Goal: Transaction & Acquisition: Purchase product/service

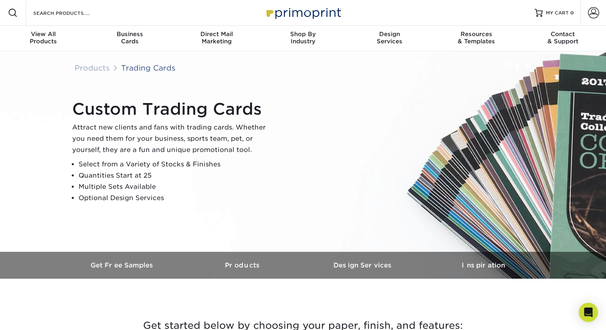
click at [317, 198] on div "Custom Trading Cards Attract new clients and fans with trading cards. Whether y…" at bounding box center [306, 151] width 481 height 111
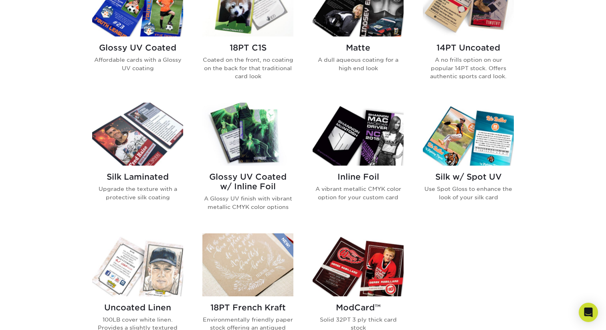
scroll to position [433, 0]
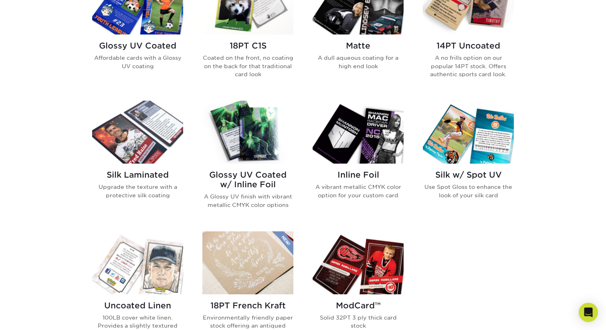
click at [256, 148] on img at bounding box center [247, 132] width 91 height 63
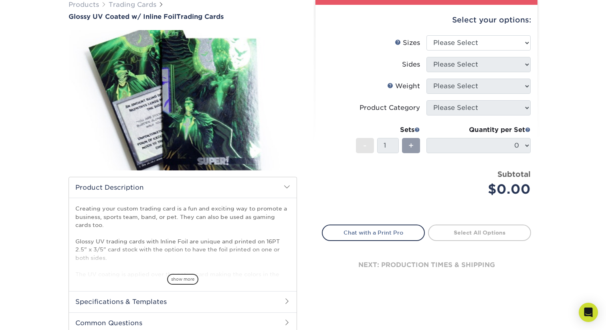
scroll to position [51, 0]
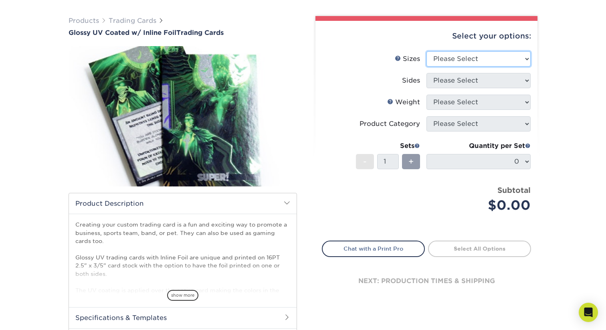
click at [526, 58] on select "Please Select 2.5" x 3.5"" at bounding box center [478, 58] width 104 height 15
select select "2.50x3.50"
click at [426, 51] on select "Please Select 2.5" x 3.5"" at bounding box center [478, 58] width 104 height 15
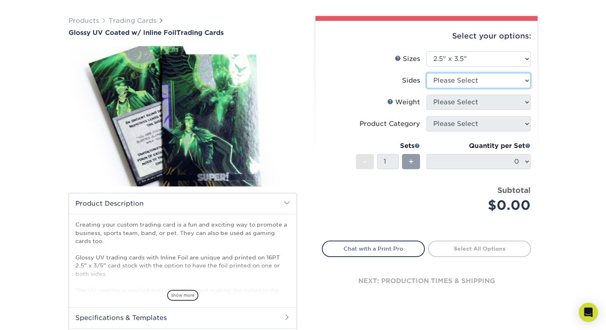
click at [491, 80] on select "Please Select Print Both Sides - Foil Back Only Print Both Sides - Foil Both Si…" at bounding box center [478, 80] width 104 height 15
select select "34527644-b4fd-4ffb-9092-1318eefcd9d9"
click at [426, 73] on select "Please Select Print Both Sides - Foil Back Only Print Both Sides - Foil Both Si…" at bounding box center [478, 80] width 104 height 15
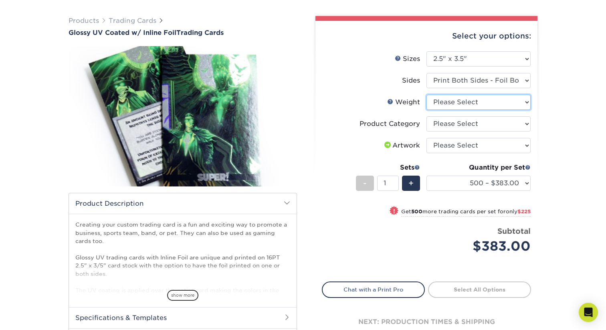
click at [520, 104] on select "Please Select 16PT" at bounding box center [478, 102] width 104 height 15
select select "16PT"
click at [426, 95] on select "Please Select 16PT" at bounding box center [478, 102] width 104 height 15
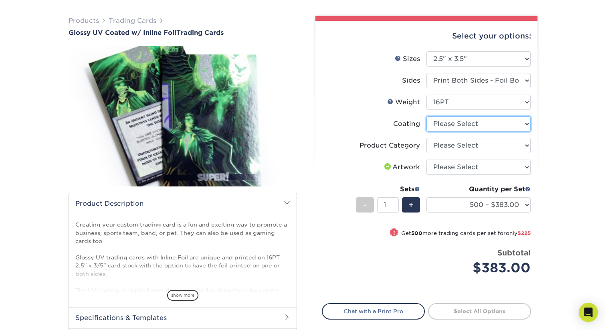
click at [485, 126] on select at bounding box center [478, 123] width 104 height 15
select select "ae367451-b2b8-45df-a344-0f05b6a12993"
click at [426, 116] on select at bounding box center [478, 123] width 104 height 15
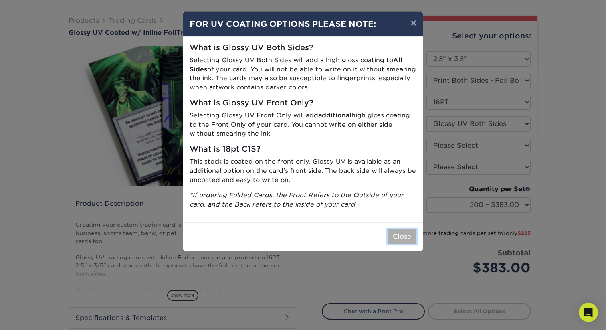
click at [404, 238] on button "Close" at bounding box center [401, 236] width 29 height 15
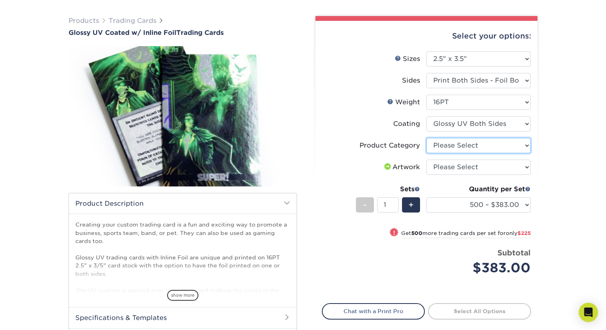
click at [505, 150] on select "Please Select Trading Cards" at bounding box center [478, 145] width 104 height 15
select select "c2f9bce9-36c2-409d-b101-c29d9d031e18"
click at [426, 138] on select "Please Select Trading Cards" at bounding box center [478, 145] width 104 height 15
click at [500, 172] on select "Please Select I will upload files I need a design - $100" at bounding box center [478, 166] width 104 height 15
select select "upload"
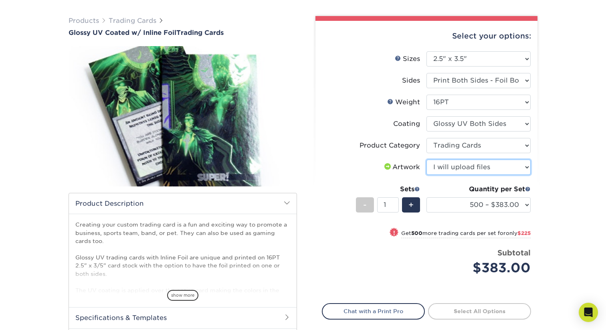
click at [426, 159] on select "Please Select I will upload files I need a design - $100" at bounding box center [478, 166] width 104 height 15
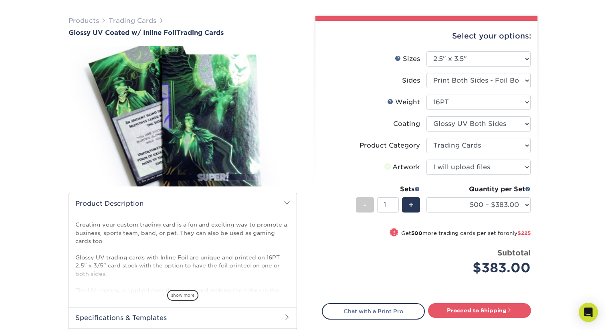
click at [555, 165] on div "Products Trading Cards Glossy UV Coated w/ Inline Foil Trading Cards /" at bounding box center [303, 201] width 606 height 402
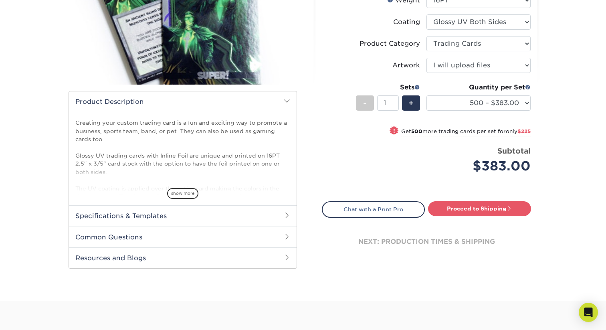
scroll to position [151, 0]
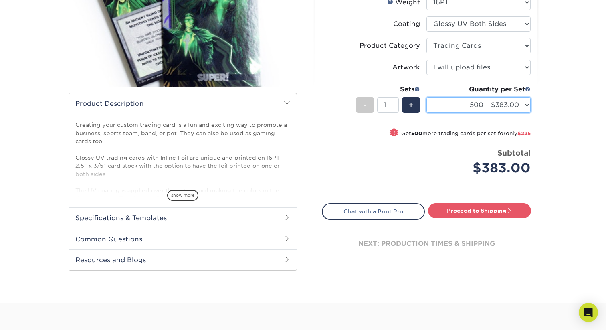
click at [527, 106] on select "500 – $383.00 1000 – $608.00 2500 – $883.00 5000 – $1252.00" at bounding box center [478, 104] width 104 height 15
select select "5000 – $1252.00"
click at [426, 97] on select "500 – $383.00 1000 – $608.00 2500 – $883.00 5000 – $1252.00" at bounding box center [478, 104] width 104 height 15
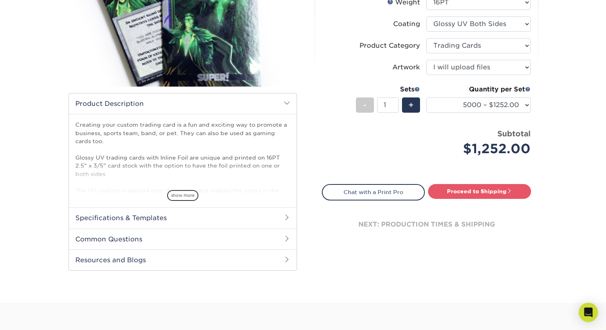
click at [566, 149] on div "Products Trading Cards Glossy UV Coated w/ Inline Foil Trading Cards /" at bounding box center [303, 101] width 606 height 402
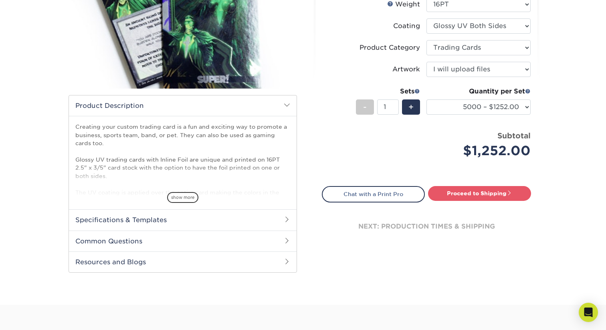
scroll to position [0, 0]
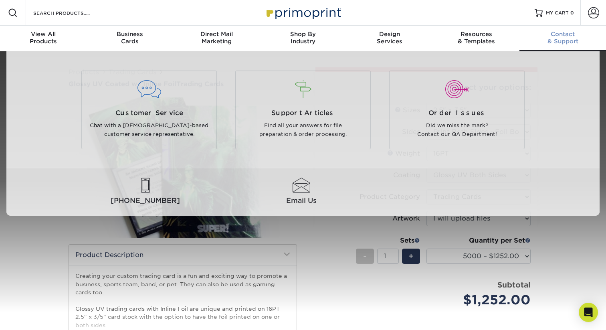
click at [571, 37] on span "Contact" at bounding box center [562, 33] width 87 height 7
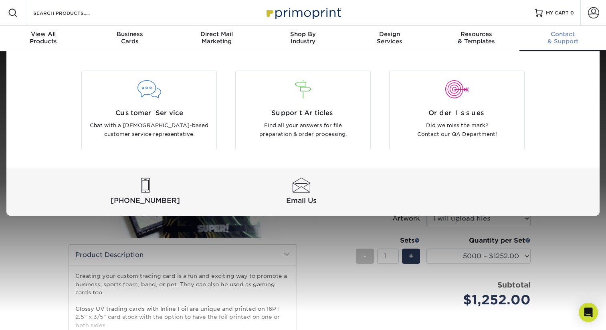
click at [580, 129] on div "Customer Service Chat with a [DEMOGRAPHIC_DATA]-based customer service represen…" at bounding box center [302, 133] width 593 height 164
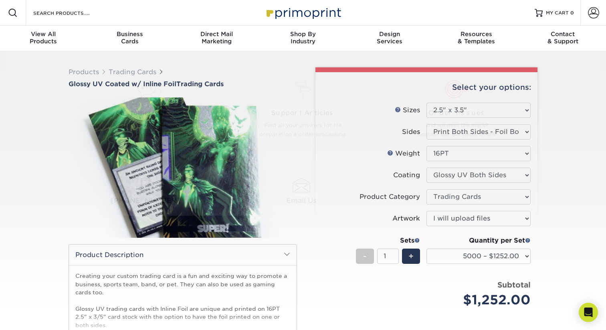
click at [505, 18] on div "Resources Menu Search Products Account SIGN IN CREATE AN ACCOUNT forgot passwor…" at bounding box center [303, 13] width 606 height 26
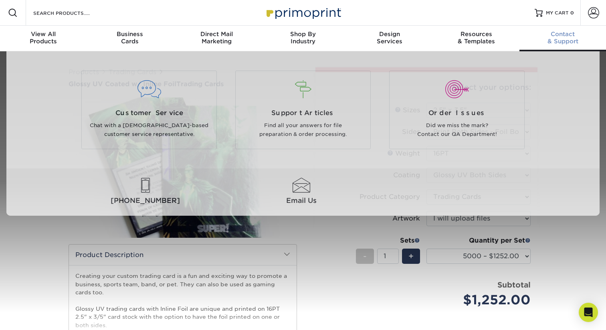
click at [557, 38] on div "Contact & Support" at bounding box center [562, 37] width 87 height 14
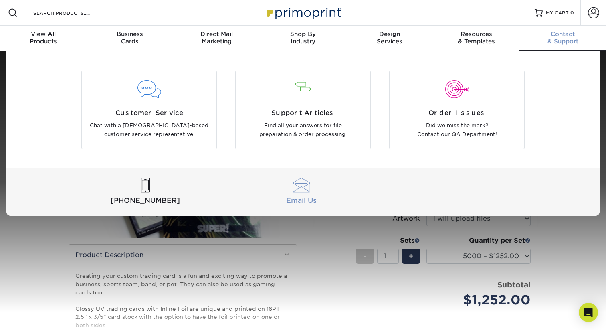
click at [302, 190] on div at bounding box center [301, 185] width 153 height 15
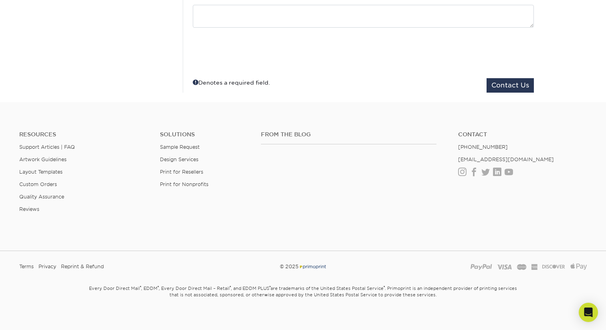
scroll to position [287, 0]
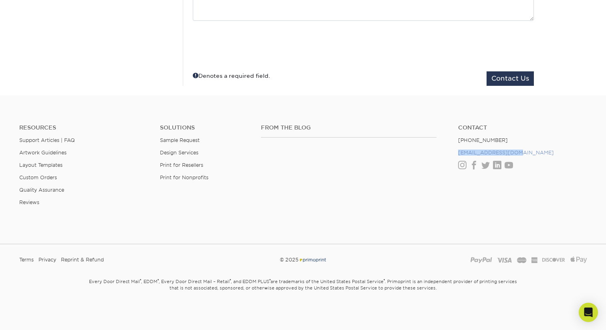
drag, startPoint x: 517, startPoint y: 153, endPoint x: 459, endPoint y: 153, distance: 57.7
click at [459, 152] on li "[EMAIL_ADDRESS][DOMAIN_NAME]" at bounding box center [522, 152] width 129 height 6
drag, startPoint x: 427, startPoint y: 172, endPoint x: 430, endPoint y: 168, distance: 4.7
click at [428, 171] on div "From the Blog" at bounding box center [353, 149] width 197 height 51
drag, startPoint x: 513, startPoint y: 151, endPoint x: 454, endPoint y: 151, distance: 59.3
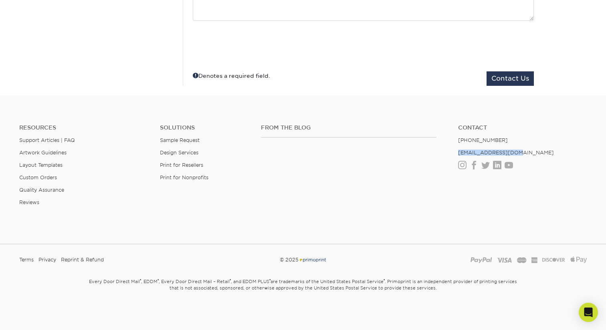
click at [454, 151] on ul "Contact (888) 822-5815 info@primoprint.com Instagram Facebook Twitter LinkedIn …" at bounding box center [522, 146] width 141 height 45
copy link "[EMAIL_ADDRESS][DOMAIN_NAME]"
drag, startPoint x: 324, startPoint y: 50, endPoint x: 198, endPoint y: 48, distance: 126.2
click at [324, 50] on div at bounding box center [363, 45] width 341 height 31
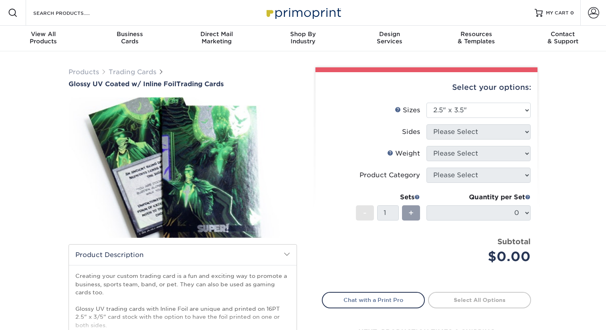
select select "2.50x3.50"
